Goal: Information Seeking & Learning: Learn about a topic

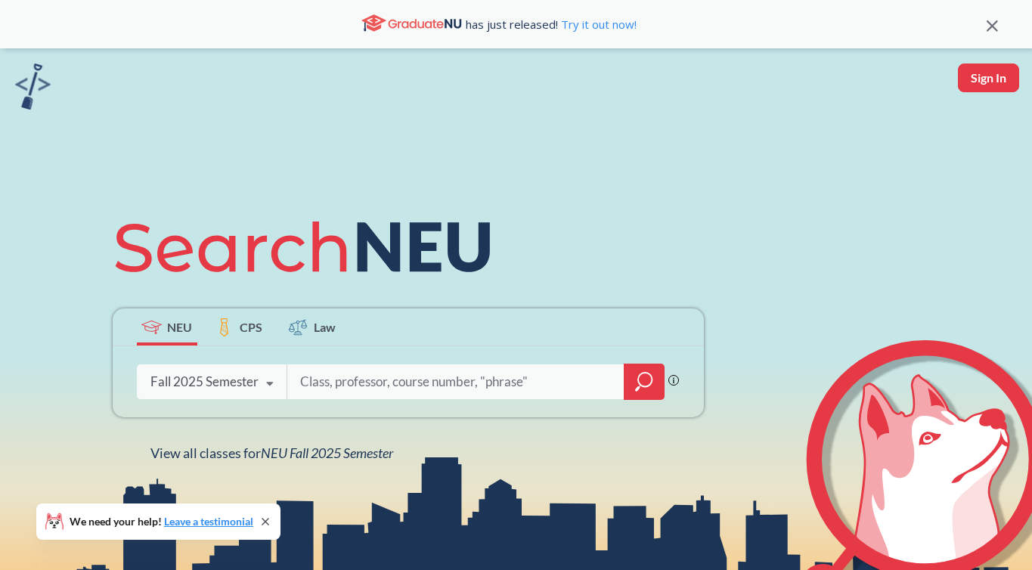
click at [273, 383] on icon at bounding box center [270, 384] width 29 height 42
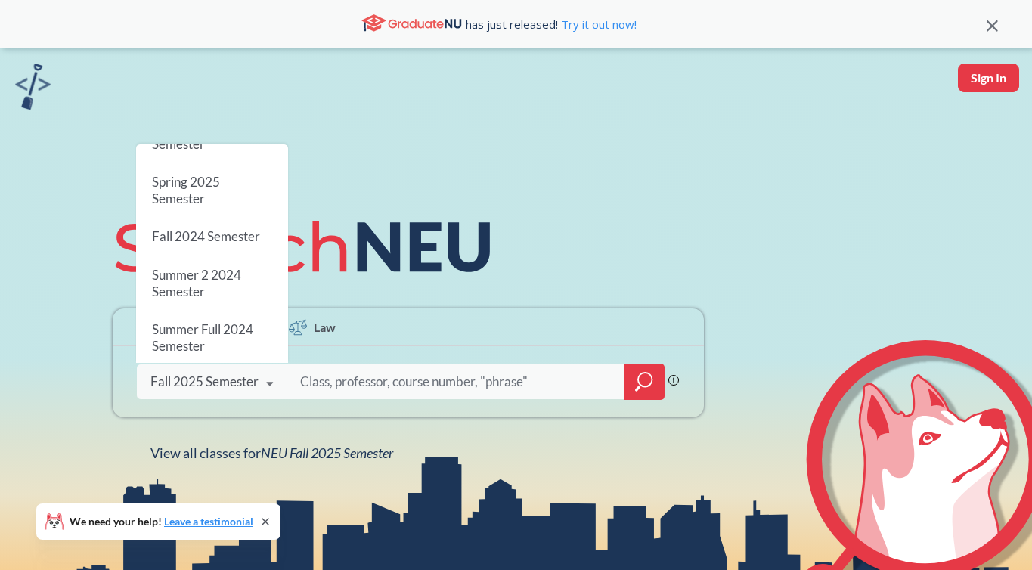
scroll to position [165, 0]
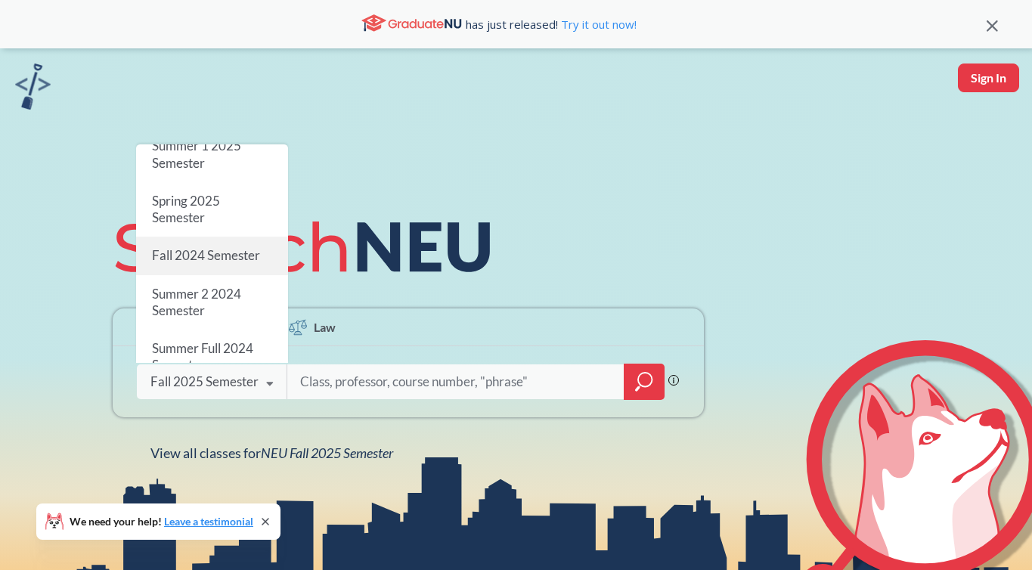
click at [244, 250] on span "Fall 2024 Semester" at bounding box center [205, 256] width 108 height 16
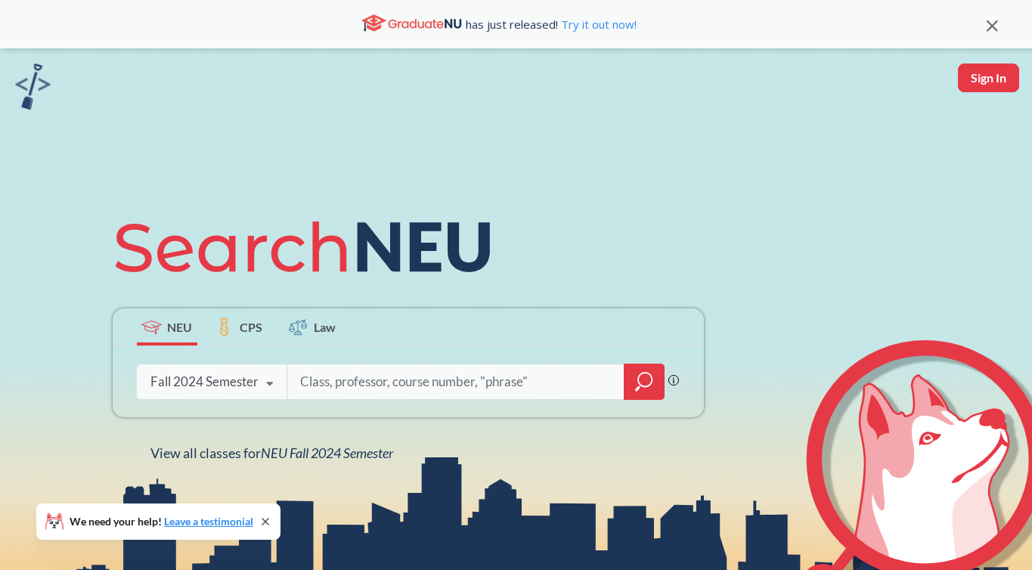
click at [329, 381] on input "search" at bounding box center [456, 382] width 315 height 32
type input "BIOL1111"
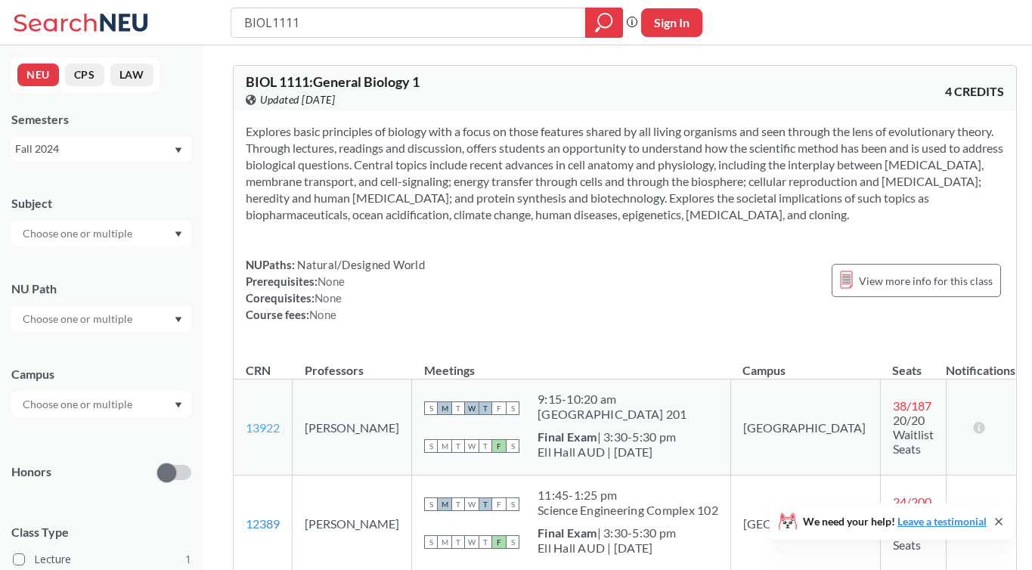
click at [264, 427] on link "13922" at bounding box center [263, 427] width 34 height 14
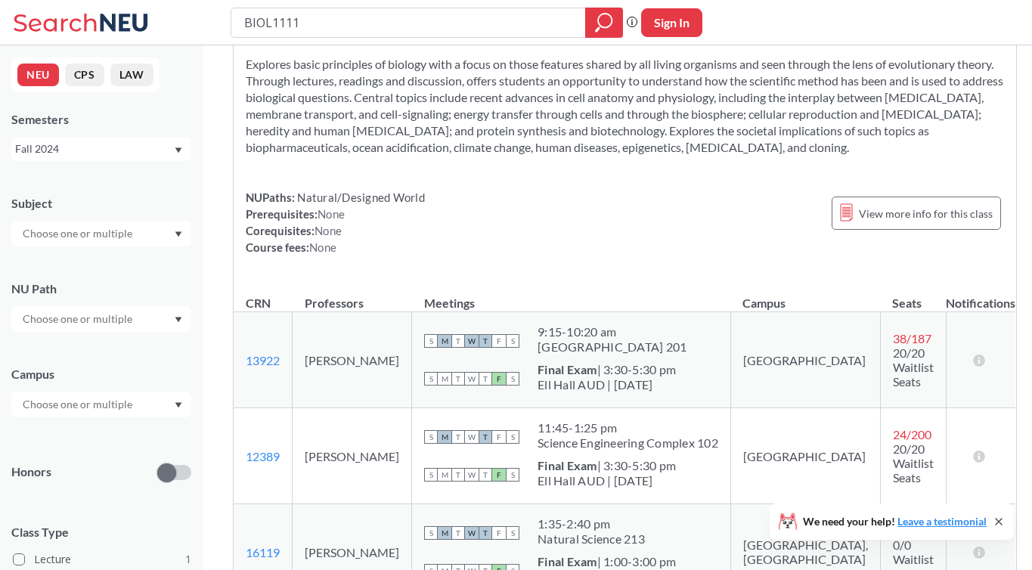
scroll to position [63, 0]
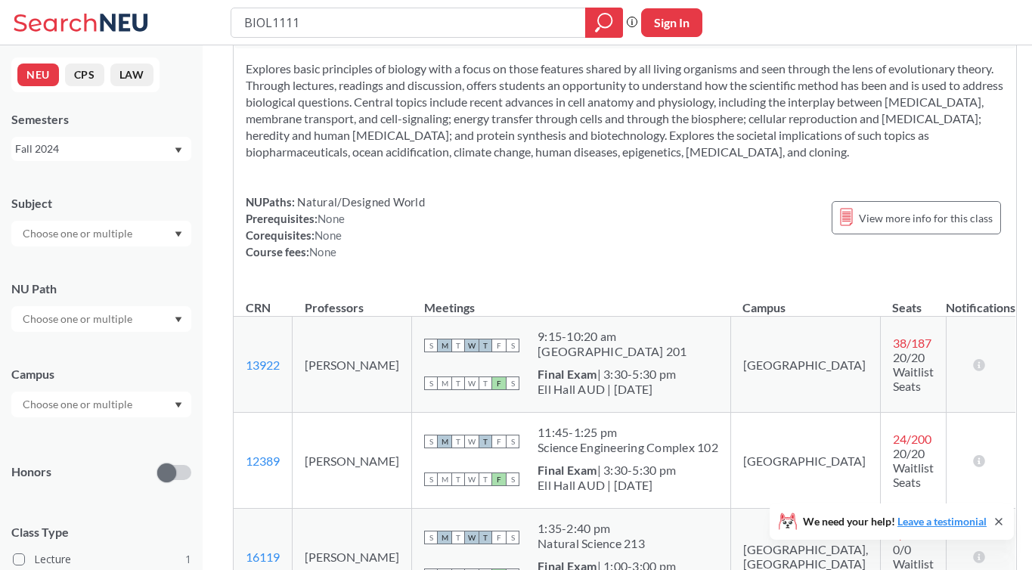
click at [180, 152] on icon "Dropdown arrow" at bounding box center [179, 150] width 8 height 6
click at [111, 216] on div "Spring 2024" at bounding box center [105, 220] width 171 height 17
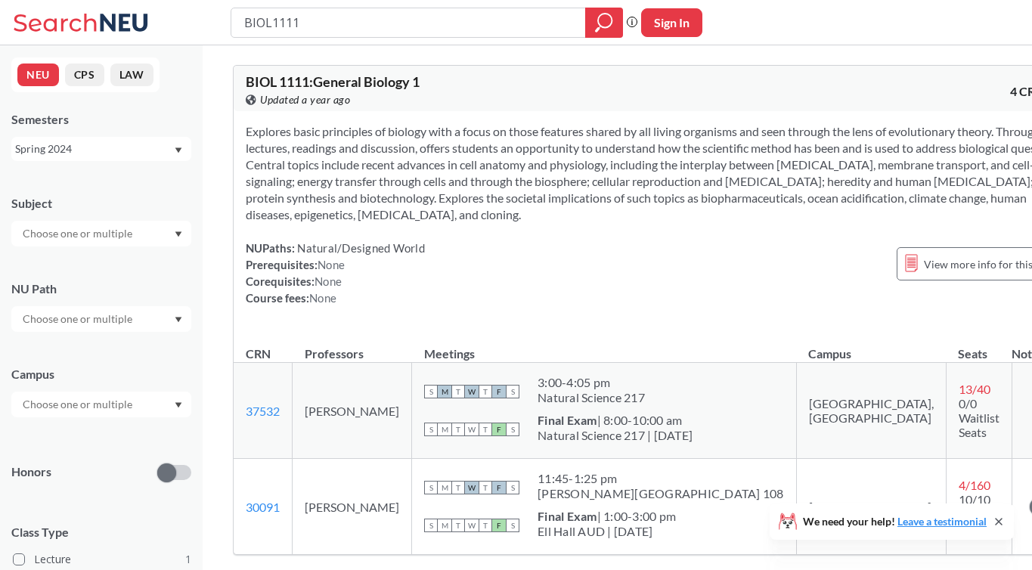
click at [179, 144] on div "Spring 2024" at bounding box center [101, 149] width 180 height 24
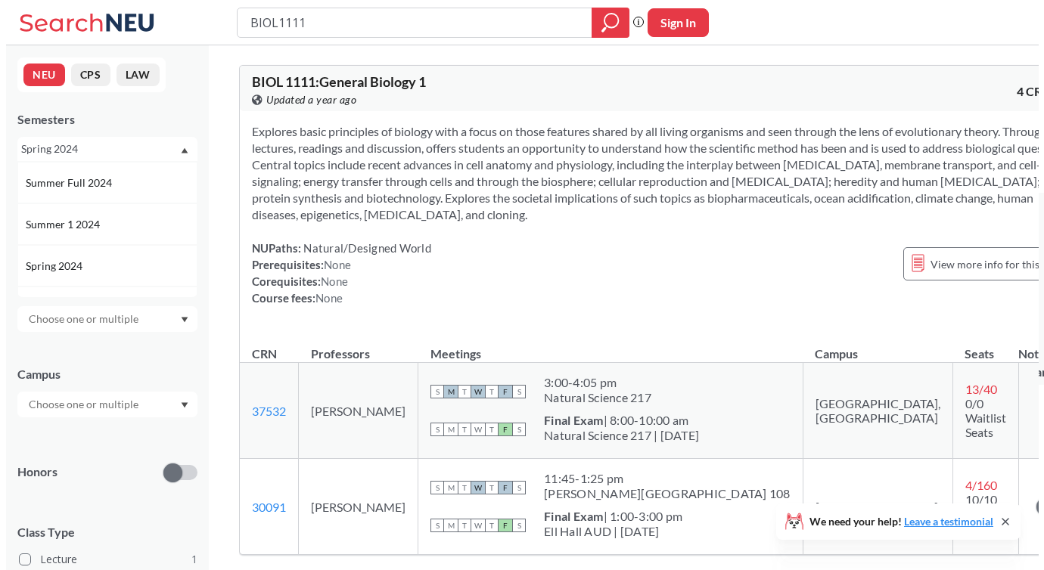
scroll to position [293, 0]
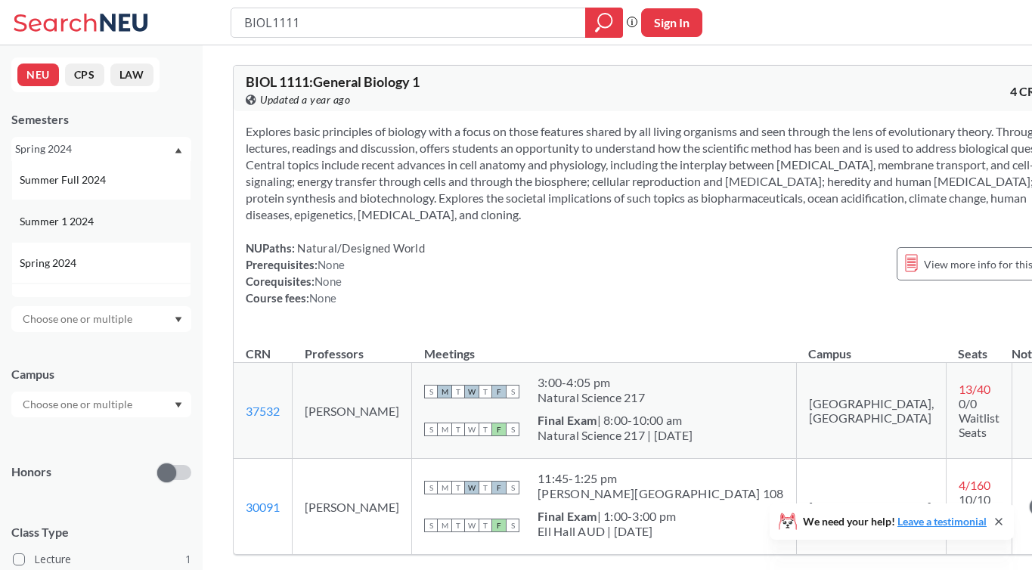
click at [157, 218] on div "Summer 1 2024" at bounding box center [105, 221] width 171 height 17
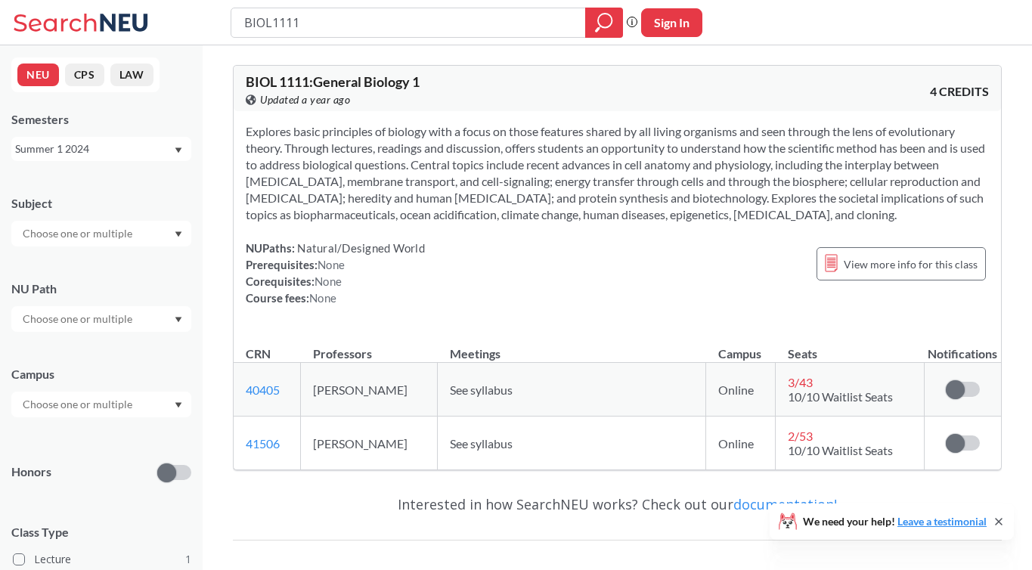
click at [180, 145] on div "Summer 1 2024" at bounding box center [101, 149] width 180 height 24
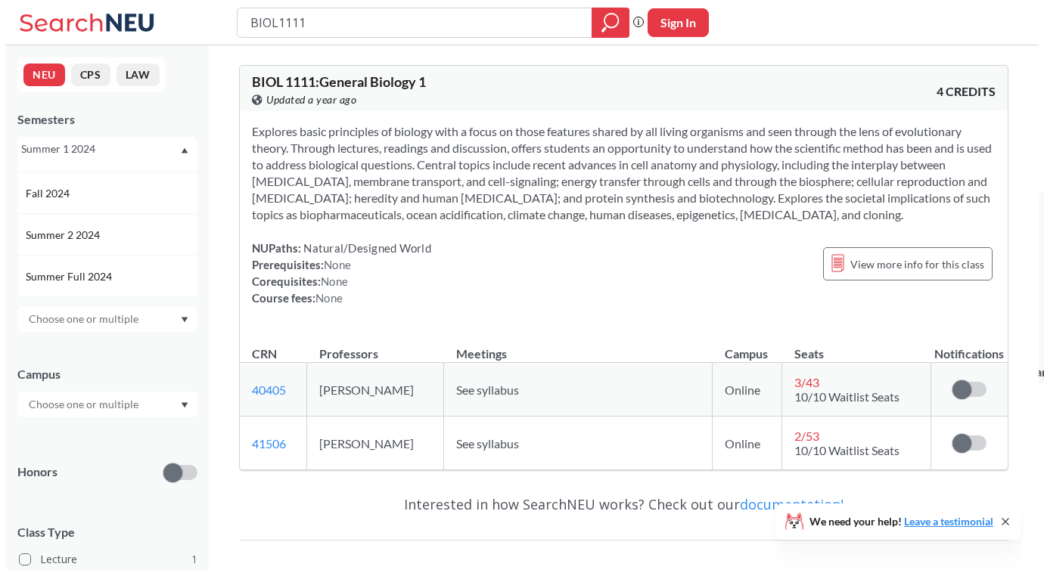
scroll to position [200, 0]
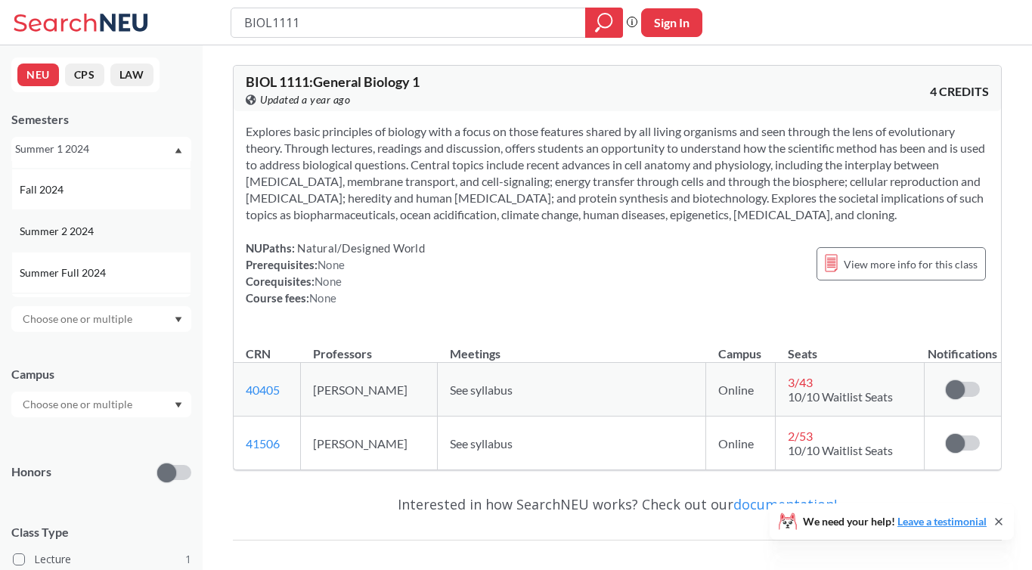
click at [144, 228] on div "Summer 2 2024" at bounding box center [105, 231] width 171 height 17
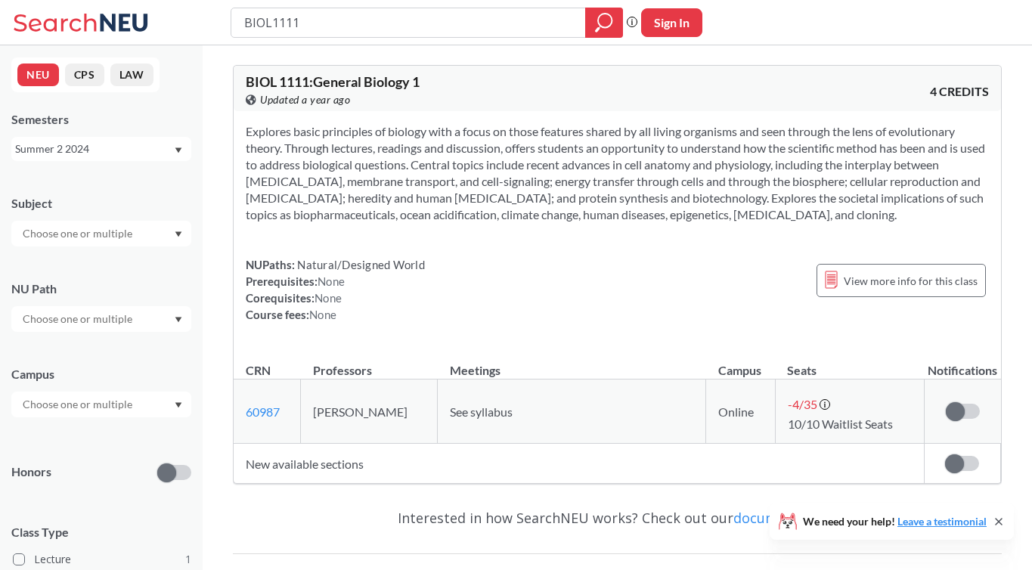
click at [180, 150] on icon "Dropdown arrow" at bounding box center [179, 150] width 8 height 6
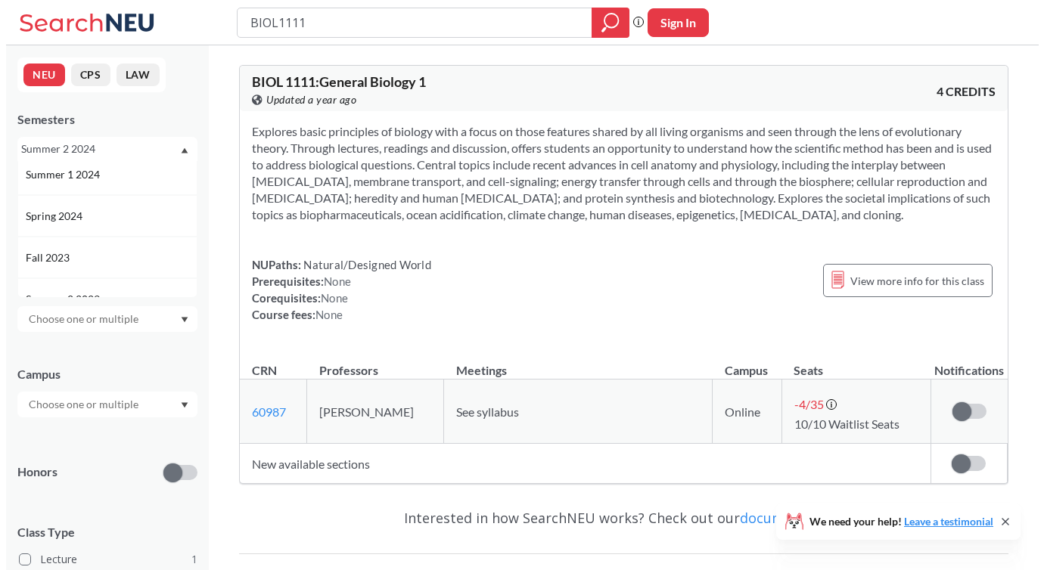
scroll to position [333, 0]
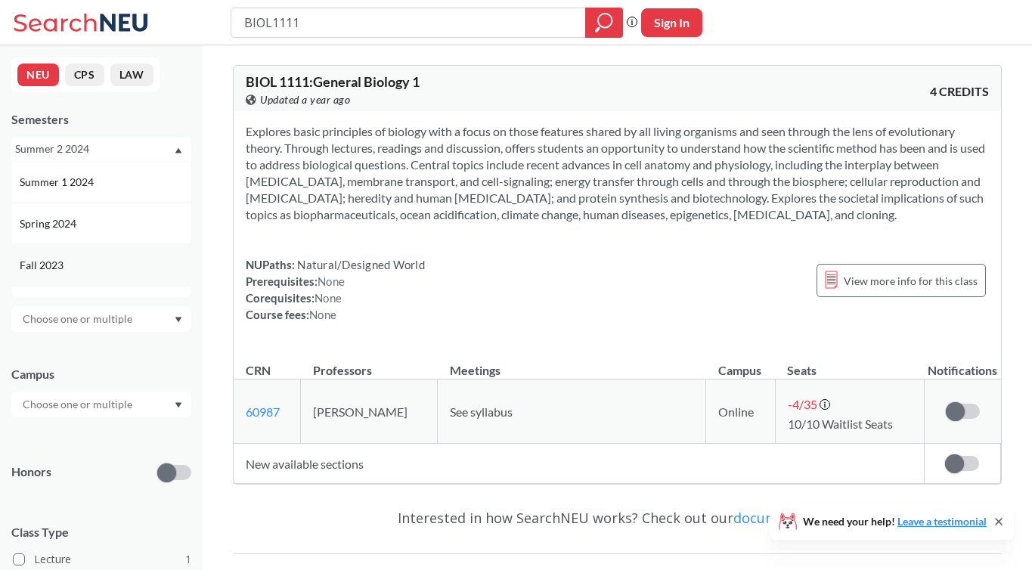
click at [107, 261] on div "Fall 2023" at bounding box center [105, 265] width 171 height 17
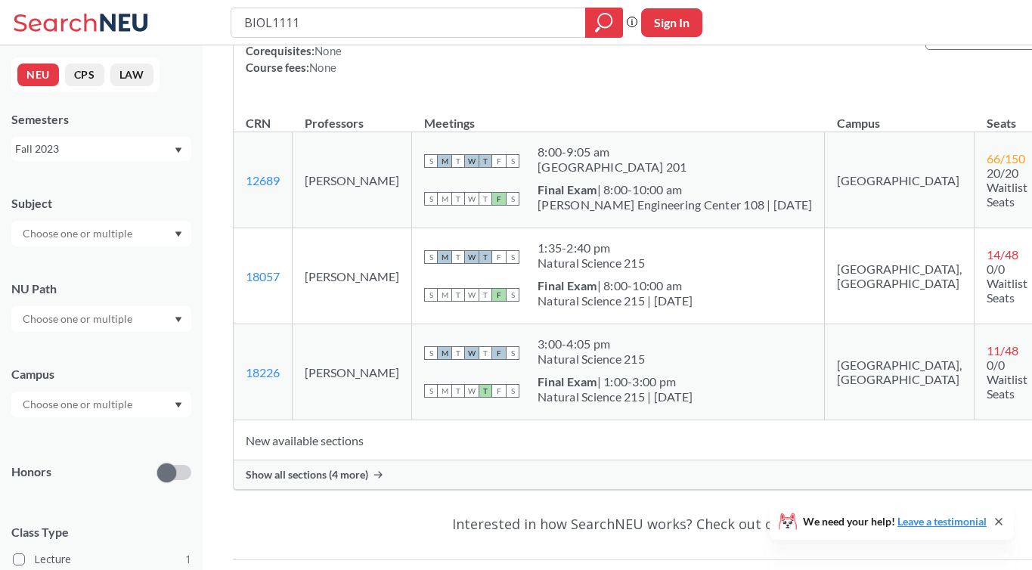
scroll to position [231, 0]
click at [352, 477] on span "Show all sections (4 more)" at bounding box center [307, 474] width 123 height 14
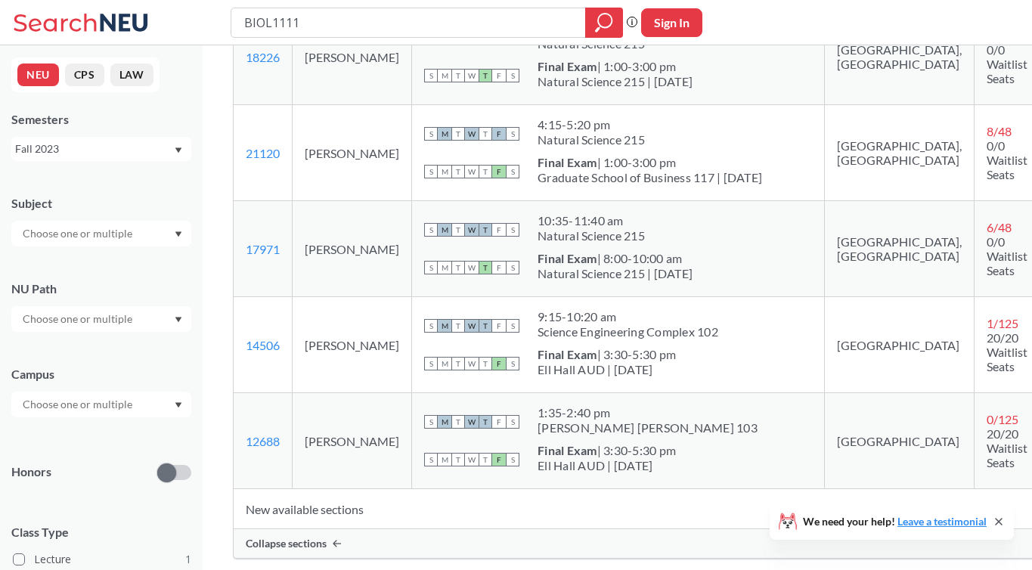
scroll to position [548, 0]
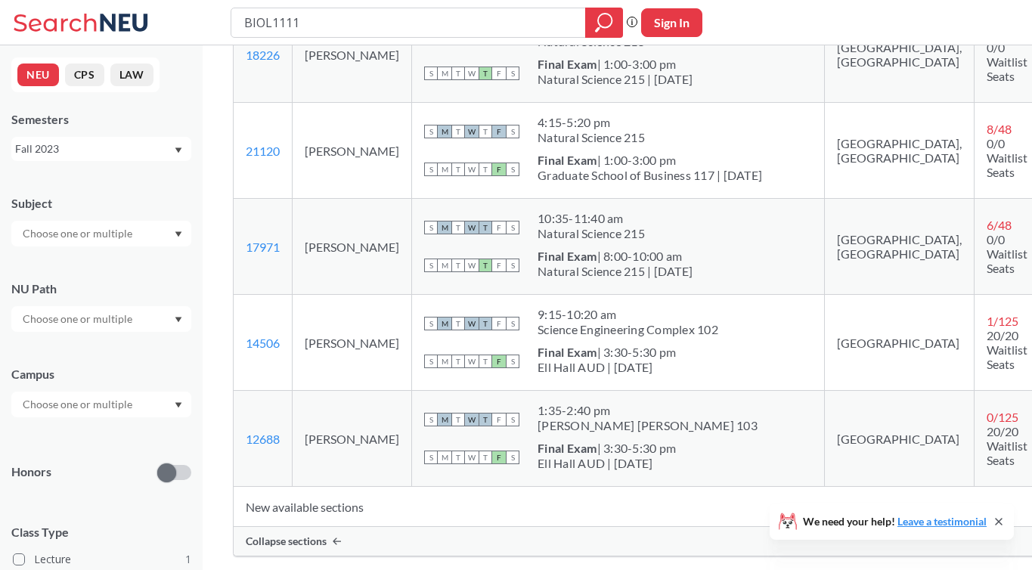
click at [180, 150] on icon "Dropdown arrow" at bounding box center [178, 149] width 7 height 5
click at [144, 189] on div "Summer 2 2023" at bounding box center [101, 181] width 180 height 42
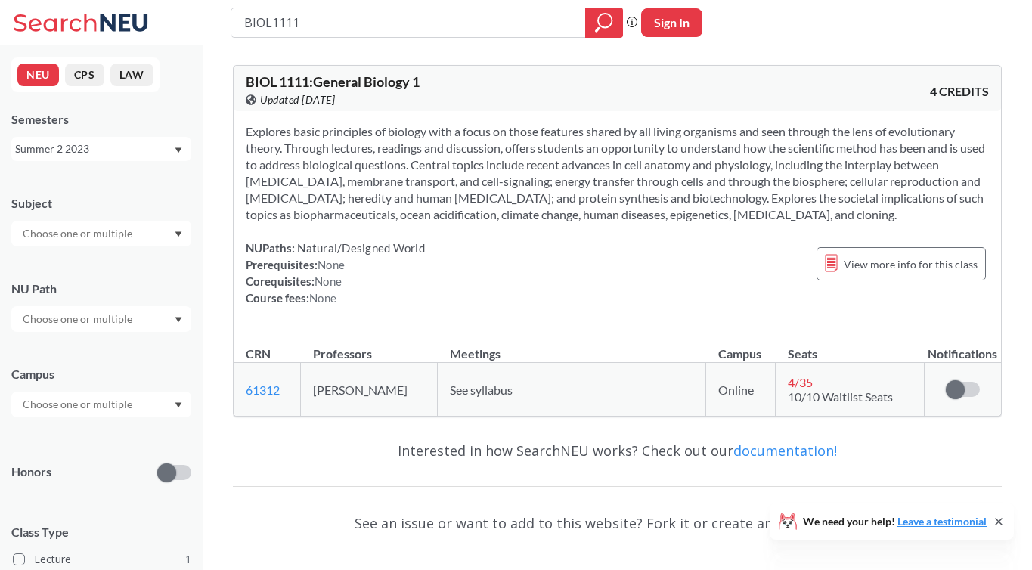
click at [178, 154] on div "Summer 2 2023" at bounding box center [101, 149] width 180 height 24
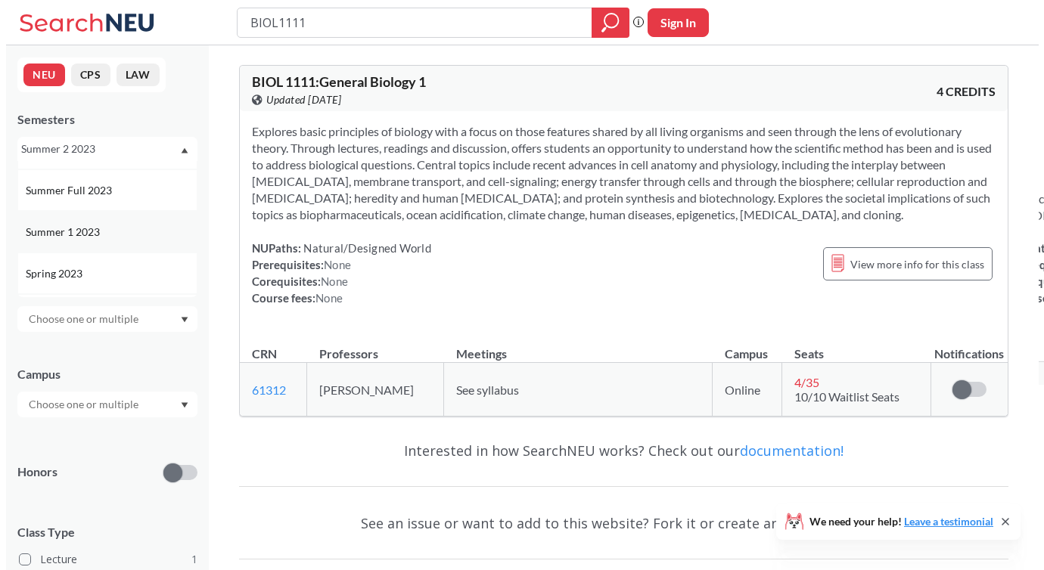
scroll to position [487, 0]
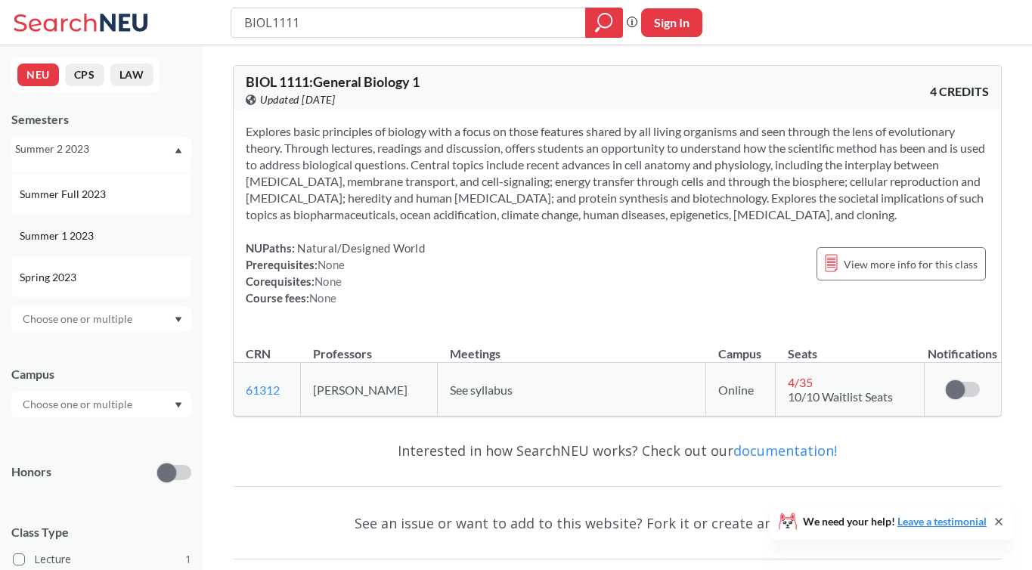
click at [153, 233] on div "Summer 1 2023" at bounding box center [105, 236] width 171 height 17
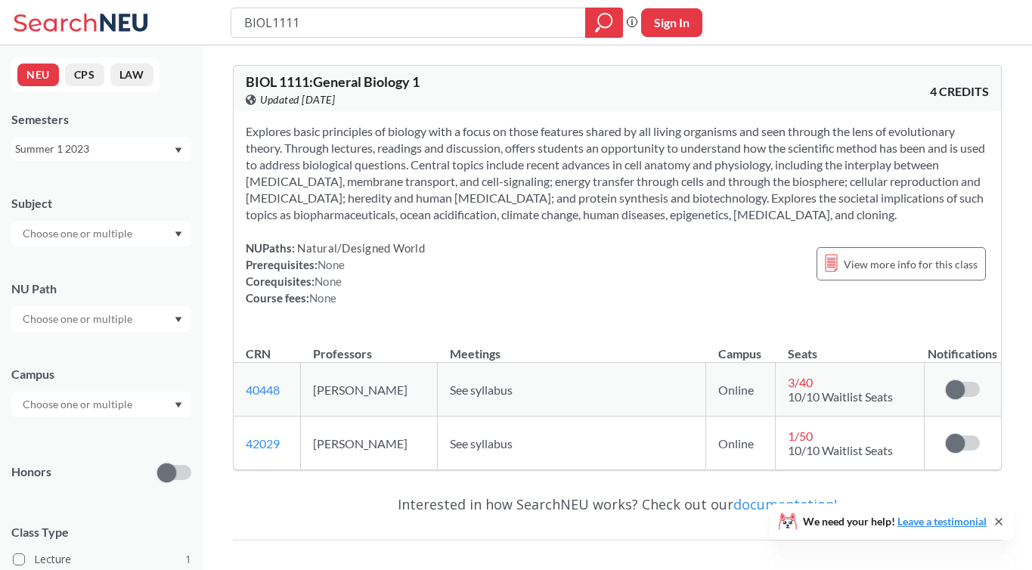
click at [178, 146] on div "Summer 1 2023" at bounding box center [101, 149] width 180 height 24
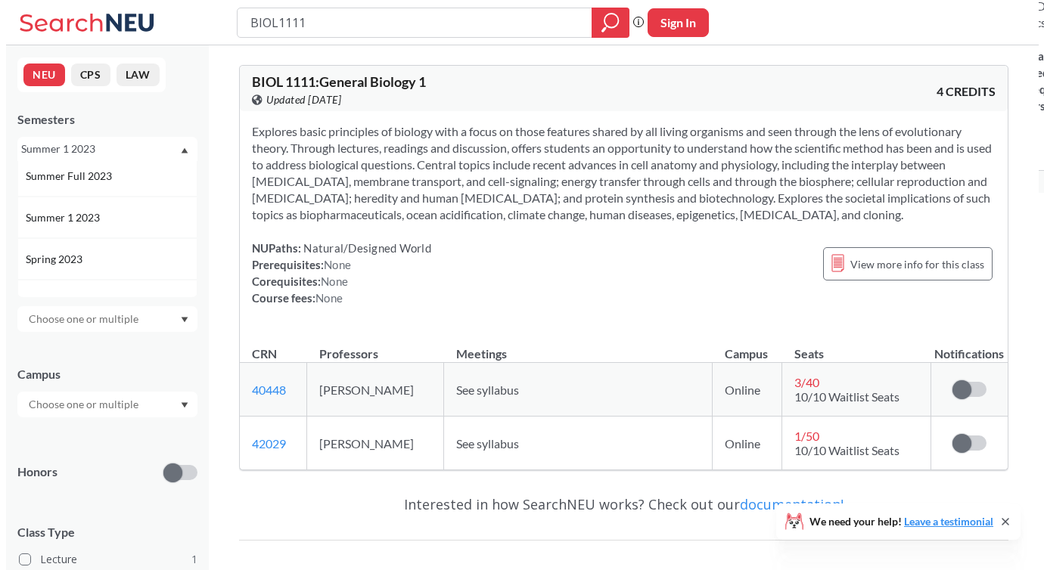
scroll to position [523, 0]
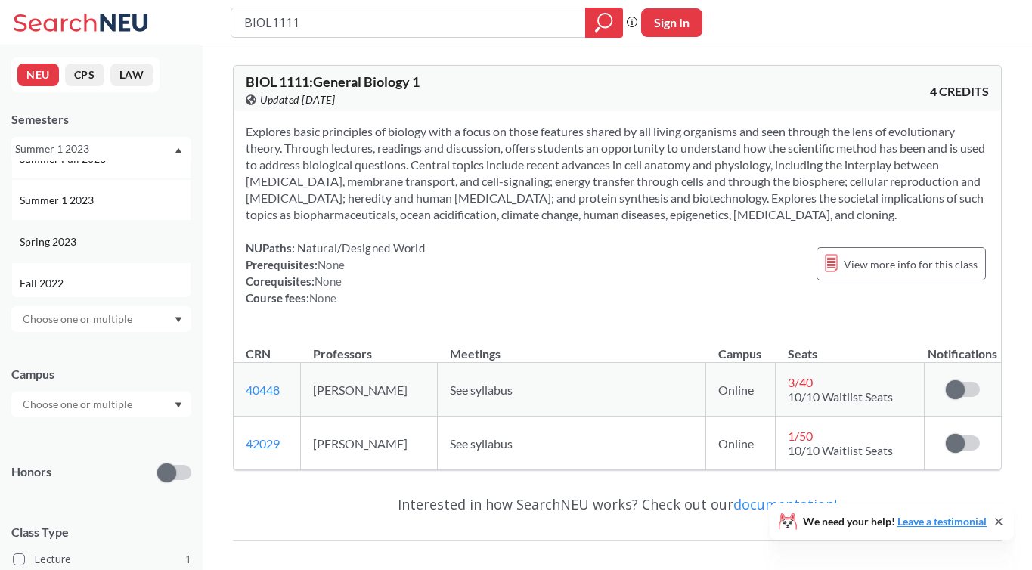
click at [123, 240] on div "Spring 2023" at bounding box center [105, 242] width 171 height 17
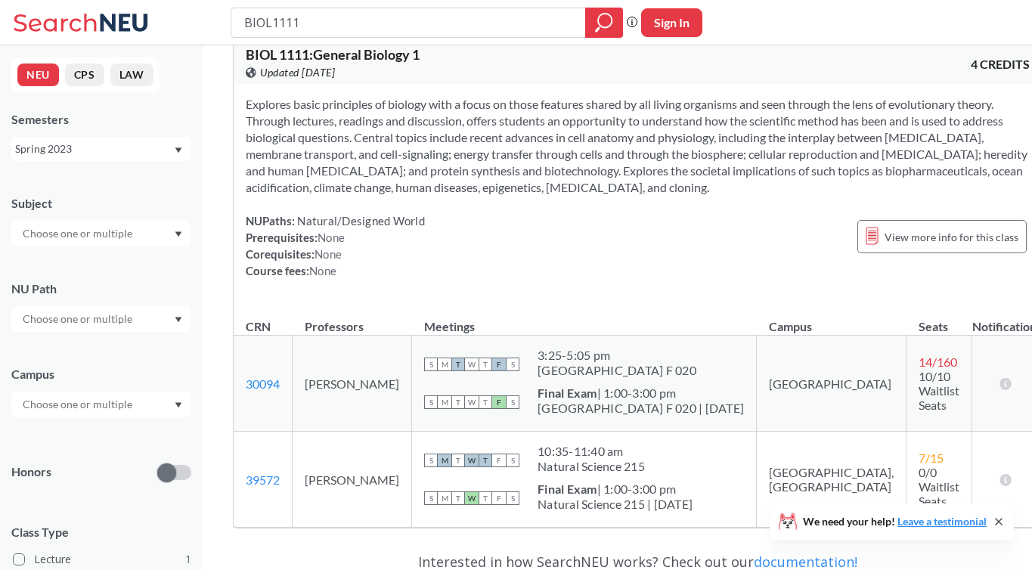
scroll to position [3, 0]
